Goal: Task Accomplishment & Management: Complete application form

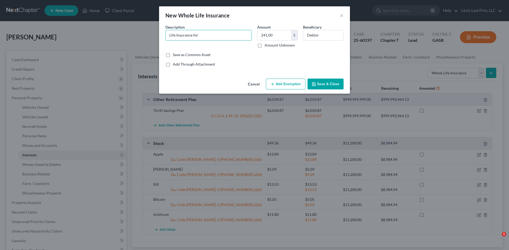
select select "whole_life_insurance"
click at [254, 85] on button "Cancel" at bounding box center [253, 84] width 20 height 11
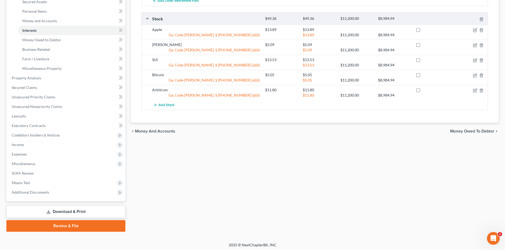
scroll to position [127, 0]
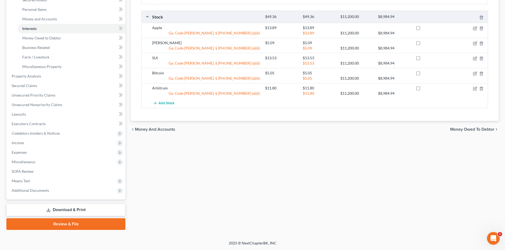
click at [71, 210] on link "Download & Print" at bounding box center [65, 210] width 119 height 12
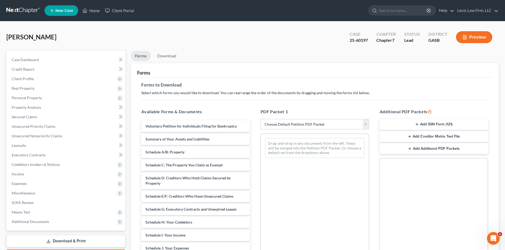
click at [365, 122] on select "Choose Default Petition PDF Packet Complete Bankruptcy Petition (all forms and …" at bounding box center [314, 124] width 108 height 11
select select "2"
click at [260, 119] on select "Choose Default Petition PDF Packet Complete Bankruptcy Petition (all forms and …" at bounding box center [314, 124] width 108 height 11
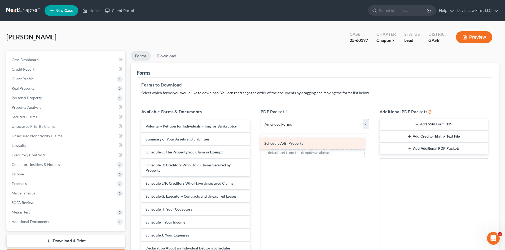
drag, startPoint x: 162, startPoint y: 153, endPoint x: 280, endPoint y: 144, distance: 119.0
click at [254, 144] on div "Schedule A/B: Property Voluntary Petition for Individuals Filing for Bankruptcy…" at bounding box center [195, 241] width 117 height 241
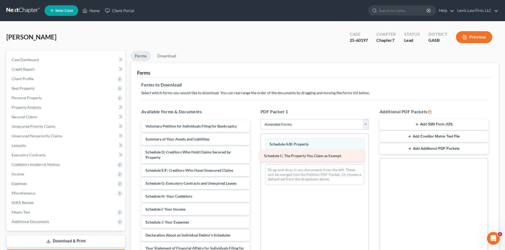
drag, startPoint x: 172, startPoint y: 153, endPoint x: 290, endPoint y: 157, distance: 118.5
click at [254, 157] on div "Schedule C: The Property You Claim as Exempt Voluntary Petition for Individuals…" at bounding box center [195, 235] width 117 height 228
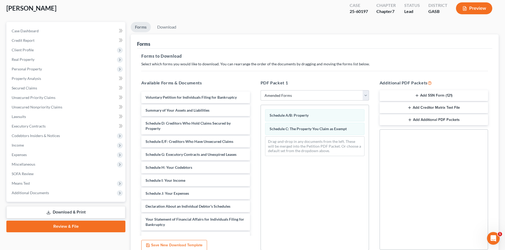
scroll to position [77, 0]
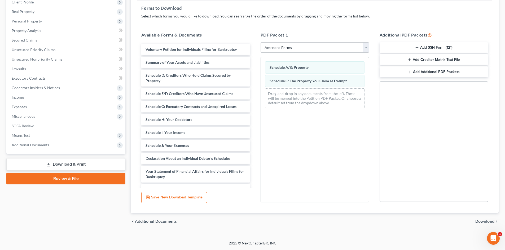
click at [479, 222] on span "Download" at bounding box center [484, 222] width 19 height 4
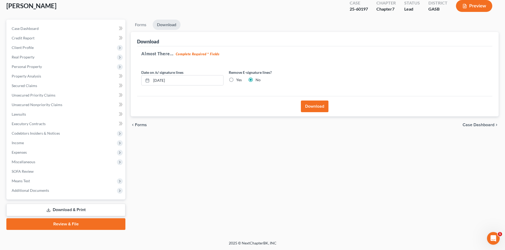
scroll to position [31, 0]
click at [306, 105] on button "Download" at bounding box center [315, 107] width 28 height 12
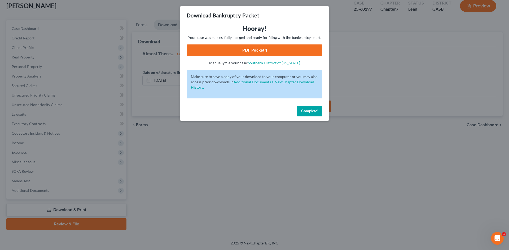
click at [253, 47] on link "PDF Packet 1" at bounding box center [254, 51] width 136 height 12
click at [309, 110] on span "Complete!" at bounding box center [309, 111] width 17 height 5
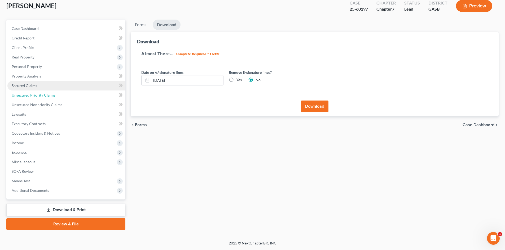
drag, startPoint x: 26, startPoint y: 95, endPoint x: 76, endPoint y: 86, distance: 50.3
click at [26, 95] on span "Unsecured Priority Claims" at bounding box center [34, 95] width 44 height 5
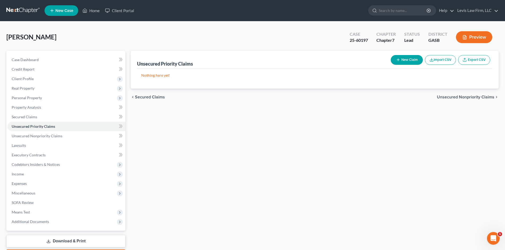
click at [406, 60] on button "New Claim" at bounding box center [406, 60] width 32 height 10
select select "0"
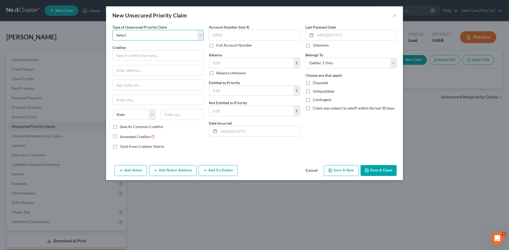
click at [123, 33] on select "Select Taxes & Other Government Units Domestic Support Obligations Extensions o…" at bounding box center [157, 35] width 91 height 11
select select "0"
click at [112, 30] on select "Select Taxes & Other Government Units Domestic Support Obligations Extensions o…" at bounding box center [157, 35] width 91 height 11
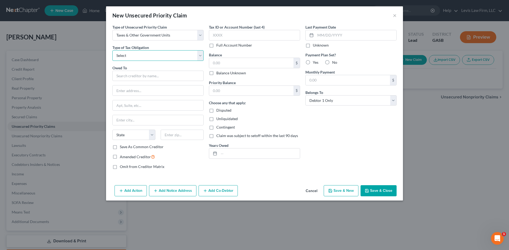
click at [123, 57] on select "Select Federal City State Franchise Tax Board Other" at bounding box center [157, 55] width 91 height 11
select select "2"
click at [112, 50] on select "Select Federal City State Franchise Tax Board Other" at bounding box center [157, 55] width 91 height 11
click at [122, 76] on input "text" at bounding box center [157, 76] width 91 height 11
click at [141, 74] on input "text" at bounding box center [157, 76] width 91 height 11
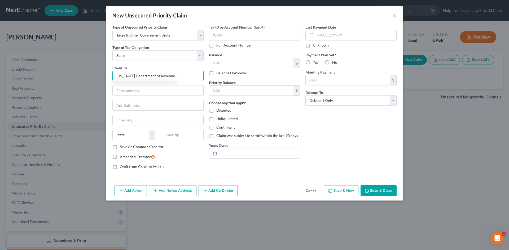
type input "[US_STATE] Department of Revenue"
type input "P.O. Box 327467"
type input "[PERSON_NAME]"
select select "0"
type input "36132-7467"
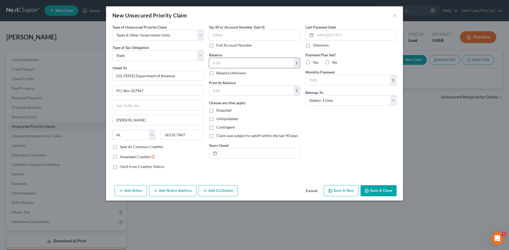
click at [229, 59] on input "text" at bounding box center [251, 63] width 84 height 10
type input "770.00"
click at [223, 152] on input "text" at bounding box center [259, 154] width 81 height 10
type input "2023"
click at [373, 189] on button "Save & Close" at bounding box center [378, 190] width 36 height 11
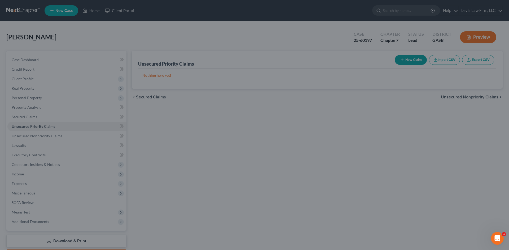
type input "0.00"
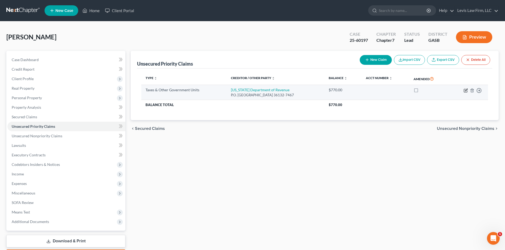
click at [467, 91] on icon "button" at bounding box center [465, 90] width 4 height 4
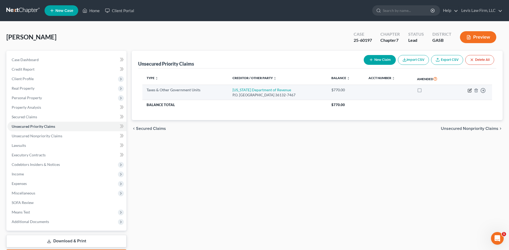
select select "2"
select select "0"
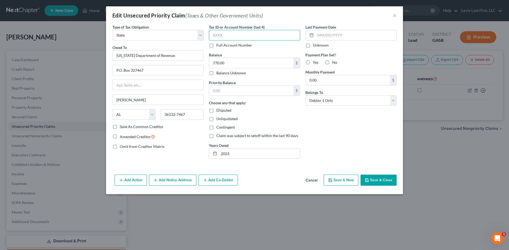
click at [223, 40] on input "text" at bounding box center [254, 35] width 91 height 11
type input "9468"
click at [376, 178] on button "Save & Close" at bounding box center [378, 180] width 36 height 11
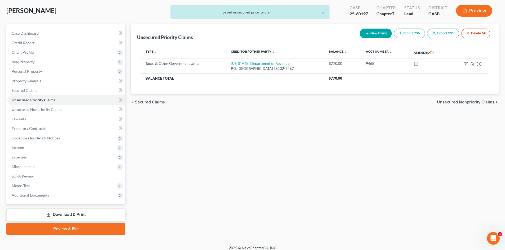
drag, startPoint x: 81, startPoint y: 212, endPoint x: 96, endPoint y: 204, distance: 16.5
click at [81, 212] on link "Download & Print" at bounding box center [65, 215] width 119 height 12
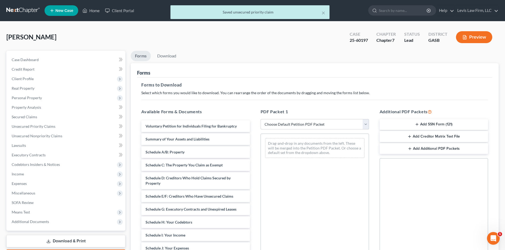
click at [304, 123] on select "Choose Default Petition PDF Packet Complete Bankruptcy Petition (all forms and …" at bounding box center [314, 124] width 108 height 11
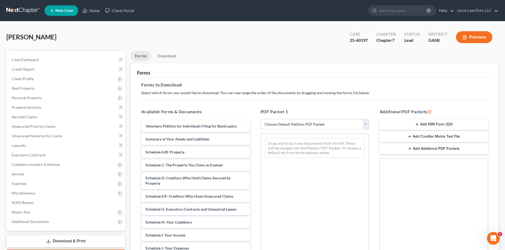
select select "2"
click at [260, 119] on select "Choose Default Petition PDF Packet Complete Bankruptcy Petition (all forms and …" at bounding box center [314, 124] width 108 height 11
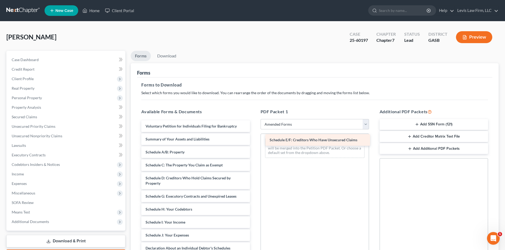
drag, startPoint x: 167, startPoint y: 197, endPoint x: 287, endPoint y: 140, distance: 133.0
click at [254, 141] on div "Schedule E/F: Creditors Who Have Unsecured Claims Voluntary Petition for Indivi…" at bounding box center [195, 241] width 117 height 241
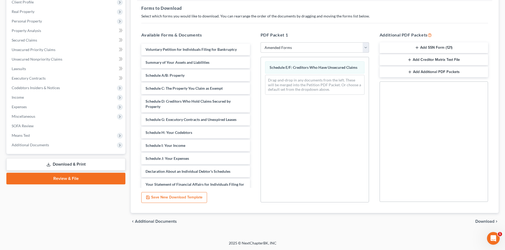
click at [481, 223] on span "Download" at bounding box center [484, 222] width 19 height 4
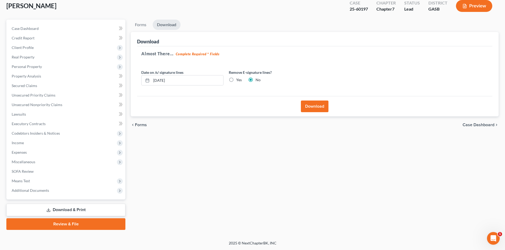
scroll to position [31, 0]
click at [315, 107] on button "Download" at bounding box center [315, 107] width 28 height 12
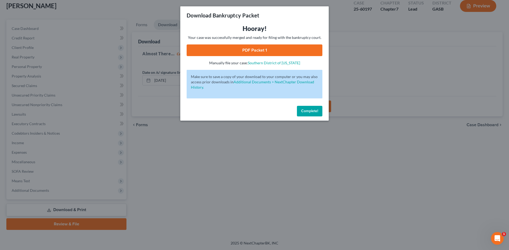
drag, startPoint x: 224, startPoint y: 49, endPoint x: 299, endPoint y: 56, distance: 76.2
click at [224, 49] on link "PDF Packet 1" at bounding box center [254, 51] width 136 height 12
click at [316, 111] on span "Complete!" at bounding box center [309, 111] width 17 height 5
